Goal: Task Accomplishment & Management: Manage account settings

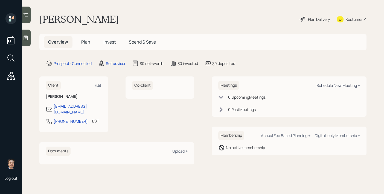
click at [329, 85] on div "Schedule New Meeting +" at bounding box center [339, 85] width 44 height 5
select select "round-robin"
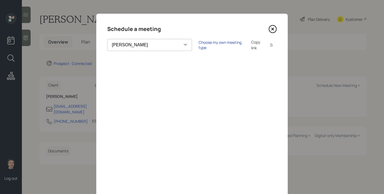
click at [199, 44] on div "Choose my own meeting type" at bounding box center [222, 45] width 46 height 10
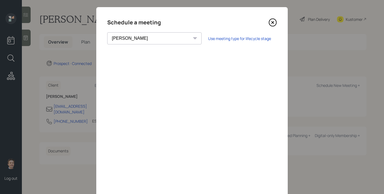
scroll to position [7, 0]
click at [271, 21] on icon at bounding box center [273, 22] width 8 height 8
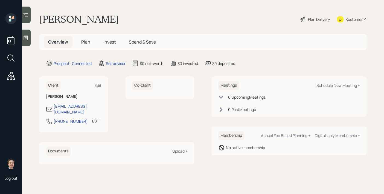
click at [26, 39] on icon at bounding box center [25, 37] width 5 height 5
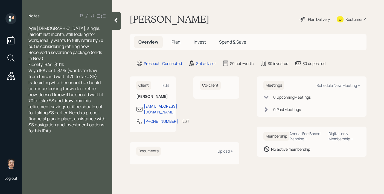
click at [100, 76] on div "Voya IRA acct: $77k (wants to draw from this and wait til 70 to take SS)" at bounding box center [66, 73] width 77 height 12
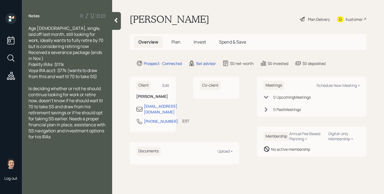
click at [32, 90] on span "Is deciding whether or not he should continue looking for work or retire now, d…" at bounding box center [67, 112] width 78 height 54
click at [117, 22] on icon at bounding box center [116, 20] width 3 height 5
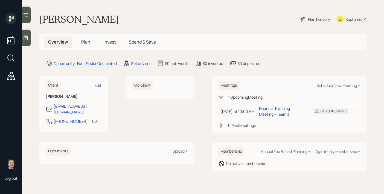
click at [29, 40] on div at bounding box center [26, 38] width 9 height 16
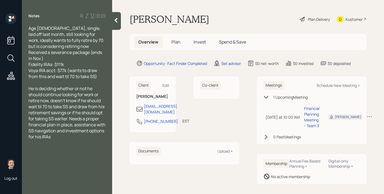
click at [117, 24] on div at bounding box center [116, 21] width 9 height 18
